Goal: Task Accomplishment & Management: Manage account settings

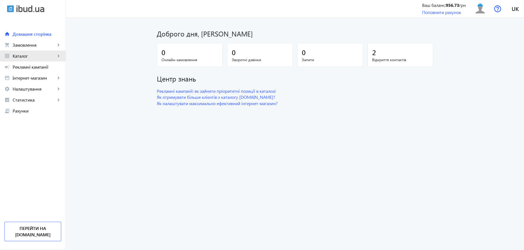
click at [42, 58] on span "Каталог" at bounding box center [34, 55] width 43 height 5
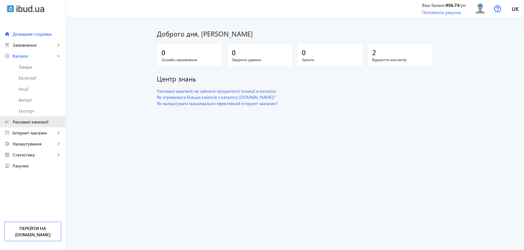
click at [47, 122] on span "Рекламні кампанії" at bounding box center [37, 121] width 49 height 5
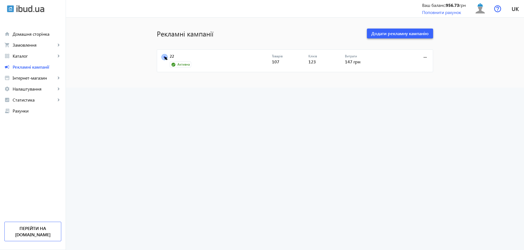
click at [384, 37] on span at bounding box center [400, 33] width 66 height 13
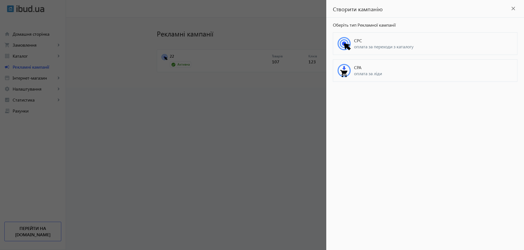
click at [383, 72] on span "оплата за ліди" at bounding box center [433, 74] width 159 height 6
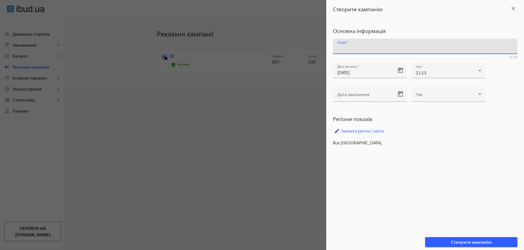
click at [396, 47] on input "Назва" at bounding box center [425, 48] width 176 height 6
type input "'11"
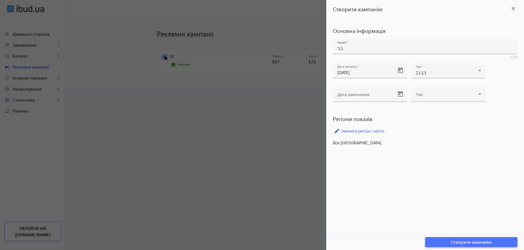
click at [478, 242] on span "Створити кампанію" at bounding box center [471, 242] width 41 height 6
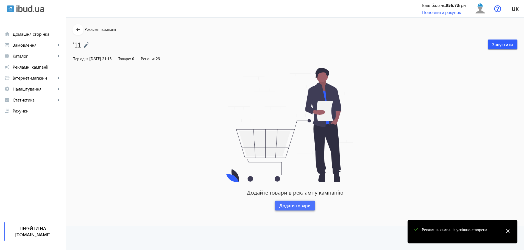
click at [299, 205] on span "Додати товари" at bounding box center [294, 206] width 31 height 6
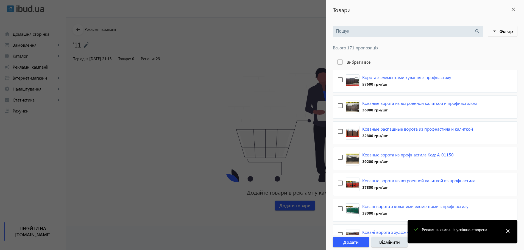
click at [224, 96] on div at bounding box center [262, 125] width 524 height 250
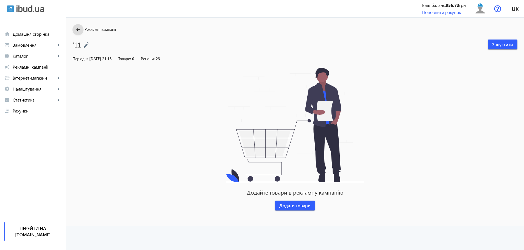
click at [75, 32] on mat-icon "arrow_back" at bounding box center [78, 29] width 7 height 7
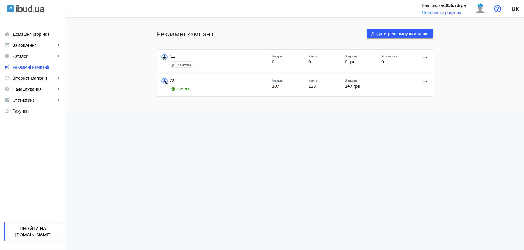
click at [257, 61] on div "Чернетка" at bounding box center [221, 64] width 102 height 6
click at [419, 59] on span at bounding box center [424, 57] width 13 height 13
click at [411, 79] on button "Редагувати" at bounding box center [411, 82] width 31 height 13
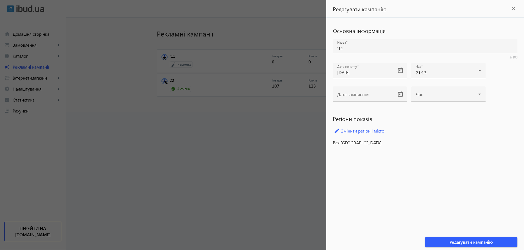
click at [291, 79] on div at bounding box center [262, 125] width 524 height 250
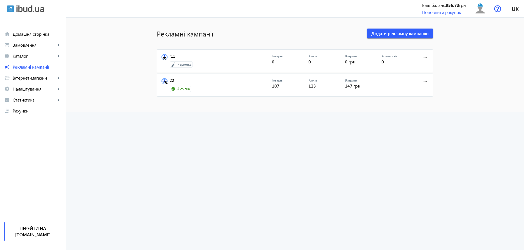
click at [220, 59] on link "'11" at bounding box center [221, 58] width 102 height 8
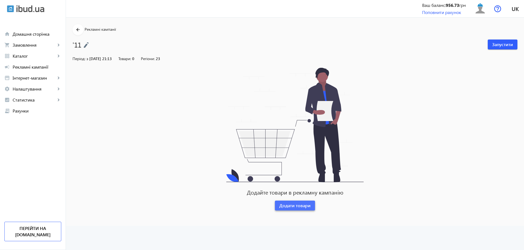
click at [287, 208] on span "Додати товари" at bounding box center [294, 206] width 31 height 6
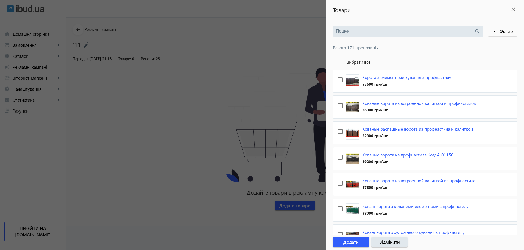
click at [380, 39] on div at bounding box center [425, 41] width 184 height 9
click at [398, 28] on input "search" at bounding box center [405, 31] width 138 height 6
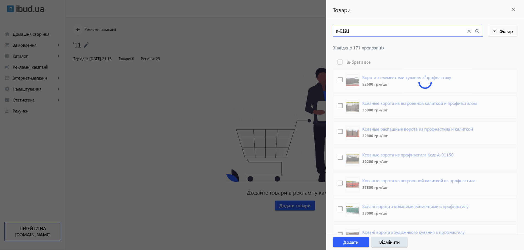
type input "а-0191"
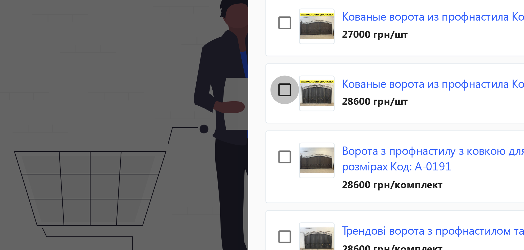
click at [340, 106] on input "checkbox" at bounding box center [340, 105] width 11 height 11
checkbox input "true"
click at [340, 81] on input "checkbox" at bounding box center [340, 79] width 11 height 11
checkbox input "true"
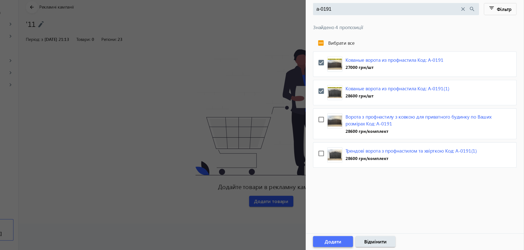
click at [349, 241] on span "Додати" at bounding box center [350, 242] width 15 height 6
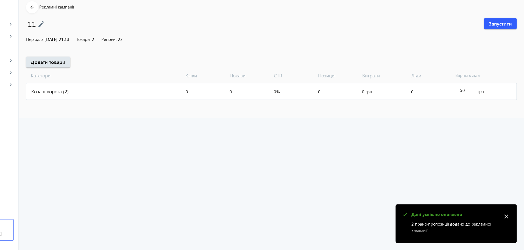
click at [474, 104] on input "50" at bounding box center [471, 104] width 10 height 5
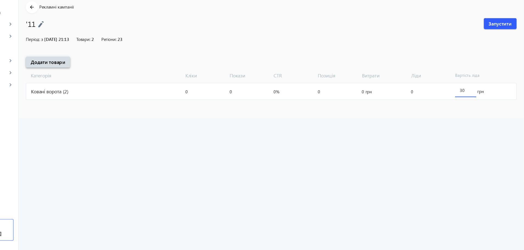
type input "30"
click at [96, 82] on span "Додати товари" at bounding box center [92, 79] width 31 height 6
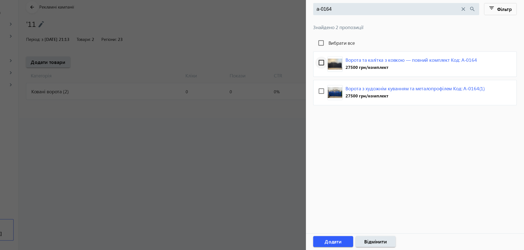
type input "а-0164"
click at [337, 78] on input "checkbox" at bounding box center [340, 79] width 11 height 11
checkbox input "true"
click at [340, 105] on input "checkbox" at bounding box center [340, 105] width 11 height 11
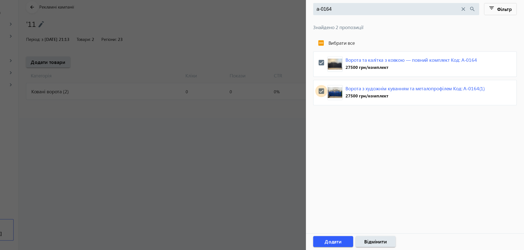
checkbox input "true"
click at [353, 240] on span "Додати" at bounding box center [350, 242] width 15 height 6
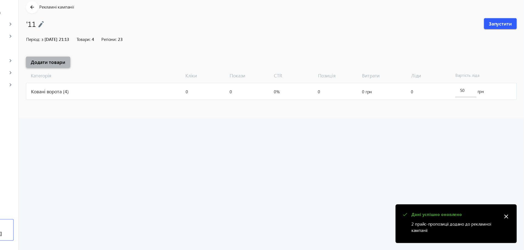
click at [97, 79] on span "Додати товари" at bounding box center [92, 79] width 31 height 6
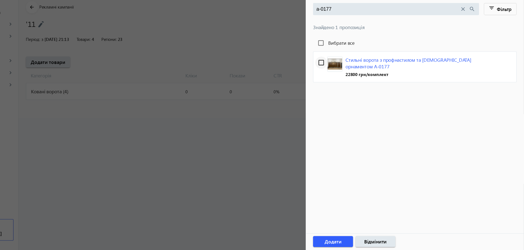
type input "а-0177"
click at [337, 81] on input "checkbox" at bounding box center [340, 79] width 11 height 11
checkbox input "true"
click at [356, 240] on span "Додати" at bounding box center [350, 242] width 15 height 6
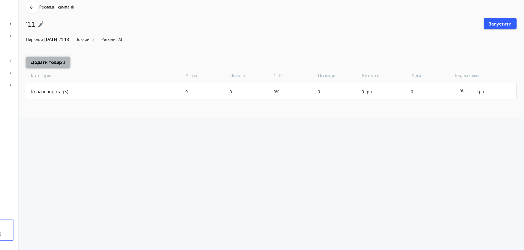
click at [100, 82] on span "Додати товари" at bounding box center [92, 79] width 31 height 6
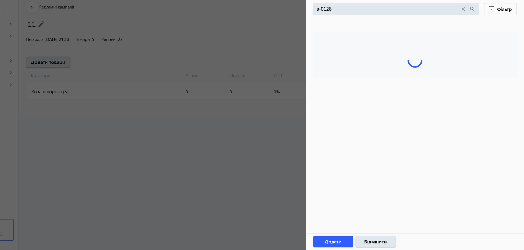
type input "а-0128"
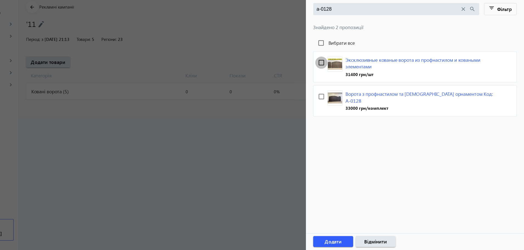
click at [341, 85] on input "checkbox" at bounding box center [340, 79] width 11 height 11
checkbox input "true"
click at [350, 239] on span "Додати" at bounding box center [350, 242] width 15 height 6
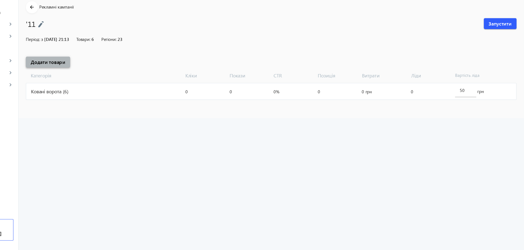
click at [98, 76] on span at bounding box center [92, 79] width 40 height 13
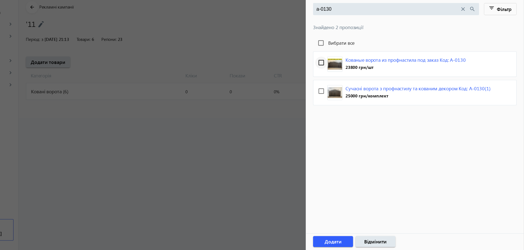
type input "а-0130"
click at [338, 79] on input "checkbox" at bounding box center [340, 79] width 11 height 11
checkbox input "true"
click at [339, 106] on input "checkbox" at bounding box center [340, 105] width 11 height 11
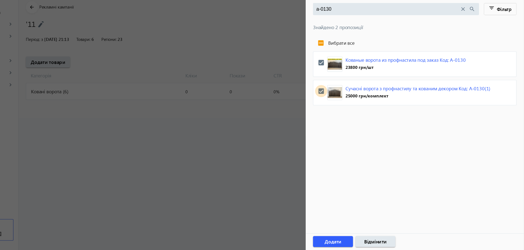
checkbox input "true"
click at [356, 243] on span "Додати" at bounding box center [350, 242] width 15 height 6
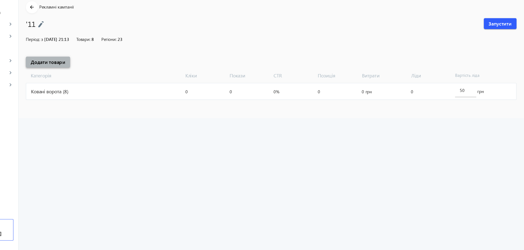
click at [91, 75] on span at bounding box center [92, 79] width 40 height 13
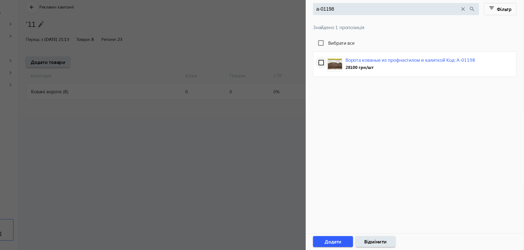
type input "а-01198"
click at [341, 80] on input "checkbox" at bounding box center [340, 79] width 11 height 11
checkbox input "true"
click at [353, 241] on span "Додати" at bounding box center [350, 242] width 15 height 6
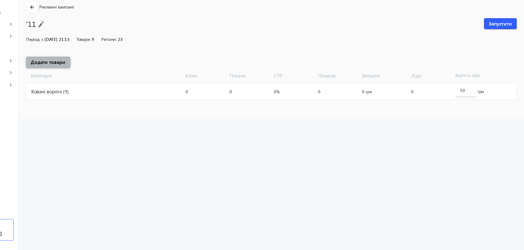
click at [91, 82] on span "Додати товари" at bounding box center [92, 79] width 31 height 6
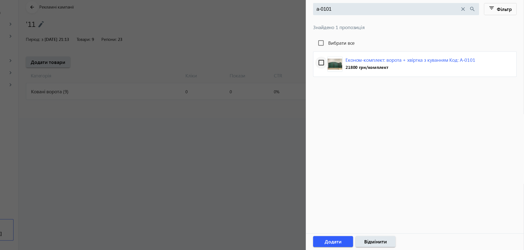
type input "а-0101"
click at [337, 80] on input "checkbox" at bounding box center [340, 79] width 11 height 11
checkbox input "true"
click at [360, 29] on input "а-0101" at bounding box center [401, 31] width 130 height 6
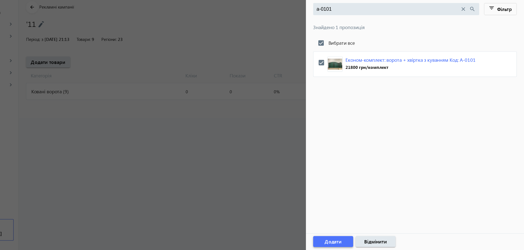
click at [351, 245] on span "button" at bounding box center [351, 242] width 36 height 13
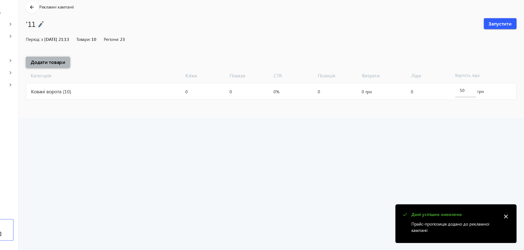
click at [103, 77] on span "Додати товари" at bounding box center [92, 79] width 31 height 6
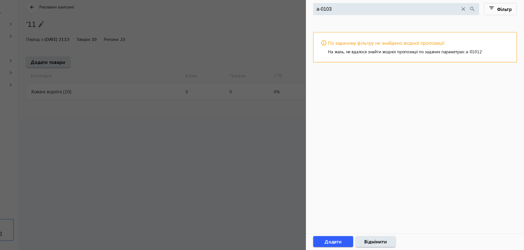
type input "а-0103"
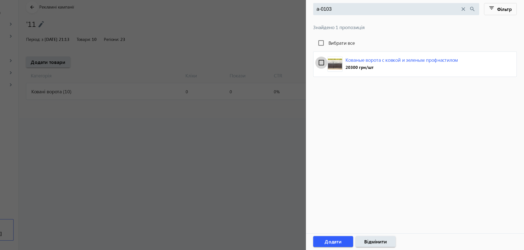
click at [340, 80] on input "checkbox" at bounding box center [340, 79] width 11 height 11
checkbox input "true"
click at [349, 243] on span "Додати" at bounding box center [350, 242] width 15 height 6
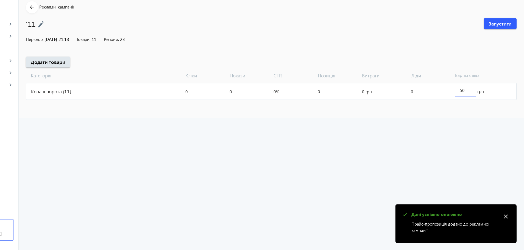
click at [471, 105] on input "50" at bounding box center [471, 104] width 10 height 5
type input "50"
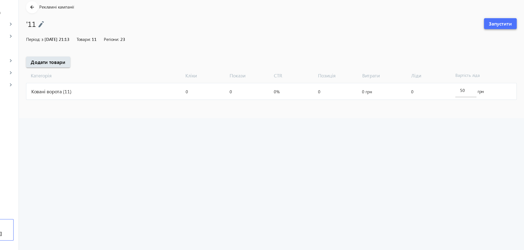
click at [507, 47] on span "Запустити" at bounding box center [502, 44] width 21 height 6
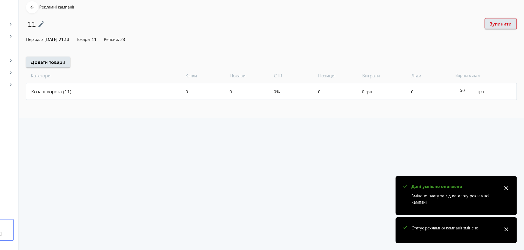
click at [103, 105] on div "Ковані ворота (11)" at bounding box center [144, 106] width 142 height 15
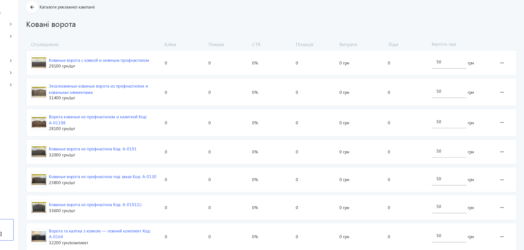
click at [117, 79] on div "Кованые ворота с ковкой и зеленым профнастилом" at bounding box center [138, 77] width 91 height 5
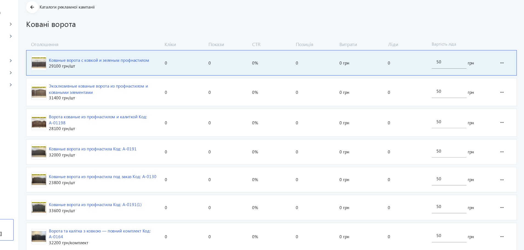
click at [81, 79] on img at bounding box center [83, 80] width 13 height 13
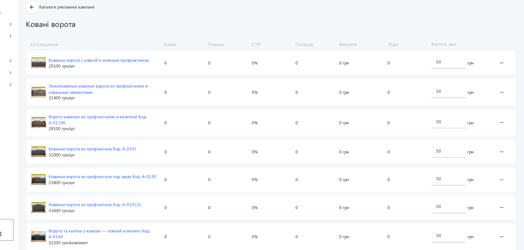
click at [102, 77] on div "Кованые ворота с ковкой и зеленым профнастилом" at bounding box center [138, 77] width 91 height 5
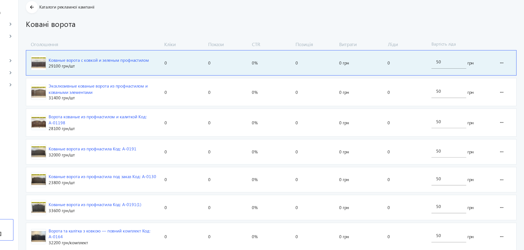
click at [102, 77] on div "Кованые ворота с ковкой и зеленым профнастилом" at bounding box center [138, 77] width 91 height 5
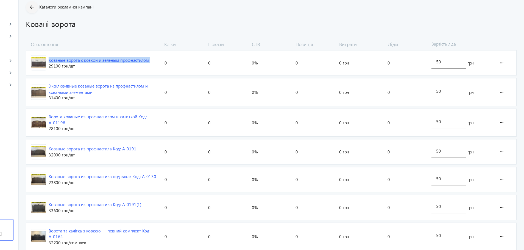
click at [75, 29] on mat-icon "arrow_back" at bounding box center [78, 29] width 7 height 7
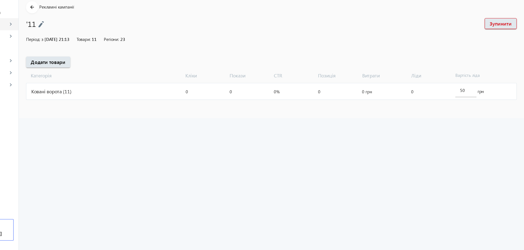
click at [59, 46] on mat-icon "keyboard_arrow_right" at bounding box center [58, 44] width 5 height 5
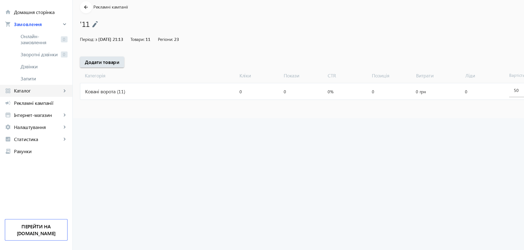
click at [26, 106] on span "Каталог" at bounding box center [34, 105] width 43 height 5
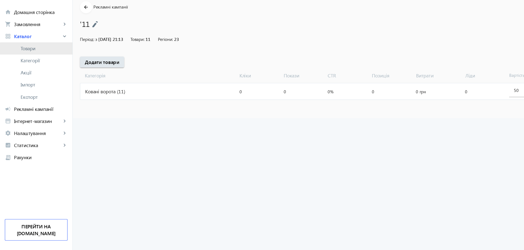
click at [46, 69] on span "Товари" at bounding box center [40, 66] width 43 height 5
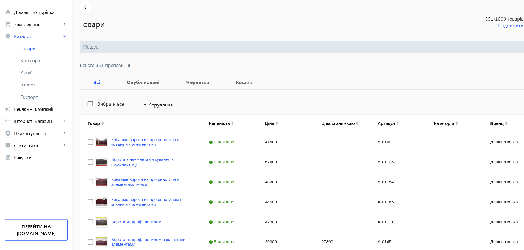
click at [133, 63] on input "search" at bounding box center [274, 66] width 399 height 6
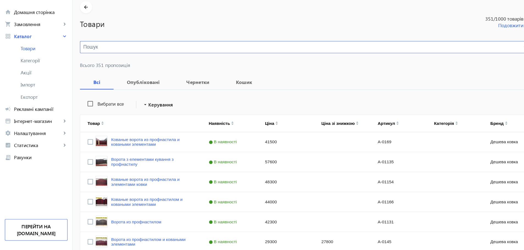
type input "п"
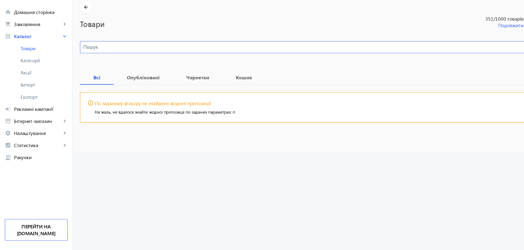
type input "п"
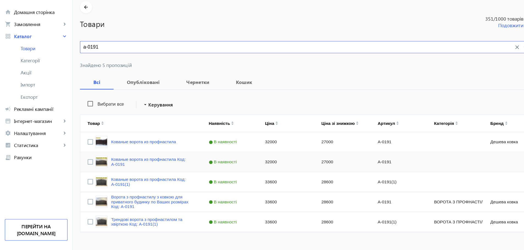
type input "а-0191"
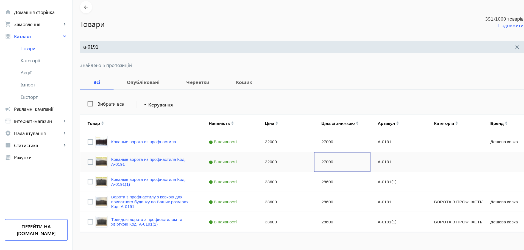
click at [298, 170] on div "27000" at bounding box center [310, 170] width 51 height 18
click at [298, 170] on input "27000" at bounding box center [310, 169] width 46 height 11
type input "28600"
click at [300, 153] on div "27000" at bounding box center [310, 152] width 51 height 18
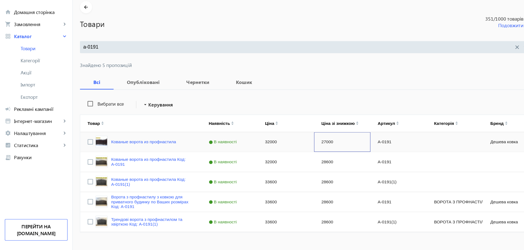
click at [300, 153] on div "27000" at bounding box center [310, 152] width 51 height 18
click at [300, 153] on input "27000" at bounding box center [310, 151] width 46 height 11
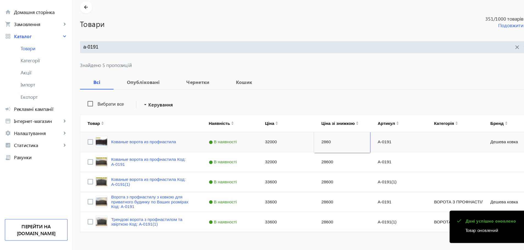
type input "28600"
click at [255, 150] on div "32000" at bounding box center [259, 152] width 51 height 18
click at [255, 150] on input "32000" at bounding box center [259, 151] width 46 height 11
type input "33600"
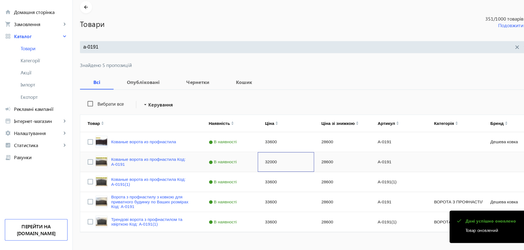
click at [254, 170] on div "32000" at bounding box center [259, 170] width 51 height 18
click at [254, 170] on input "32000" at bounding box center [259, 169] width 46 height 11
type input "33600"
click at [237, 66] on input "а-0191" at bounding box center [270, 66] width 390 height 6
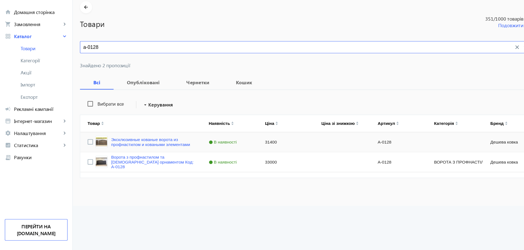
type input "а-0128"
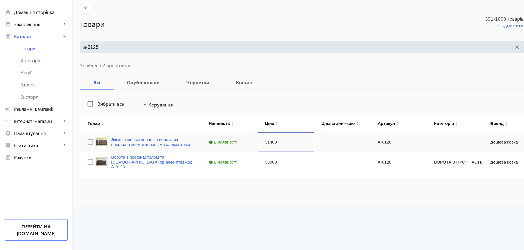
click at [245, 153] on div "31400" at bounding box center [259, 152] width 51 height 18
click at [245, 153] on input "31400" at bounding box center [259, 151] width 46 height 11
type input "33000"
click at [181, 67] on input "а-0128" at bounding box center [270, 66] width 390 height 6
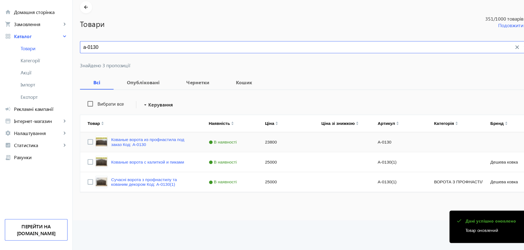
type input "а-0130"
click at [240, 148] on div "23800" at bounding box center [259, 152] width 51 height 18
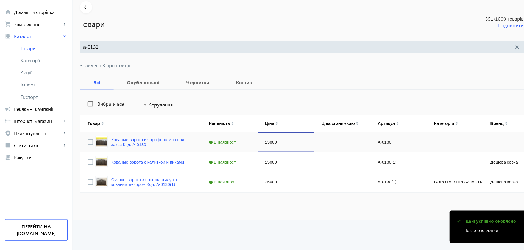
click at [240, 148] on div "23800" at bounding box center [259, 152] width 51 height 18
click at [240, 148] on input "23800" at bounding box center [259, 151] width 46 height 11
type input "25000"
click at [214, 69] on div "а-0130 close search" at bounding box center [277, 65] width 411 height 11
click at [215, 67] on input "а-0130" at bounding box center [270, 66] width 390 height 6
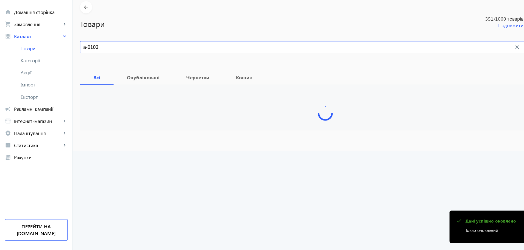
type input "а-0103"
